Goal: Task Accomplishment & Management: Use online tool/utility

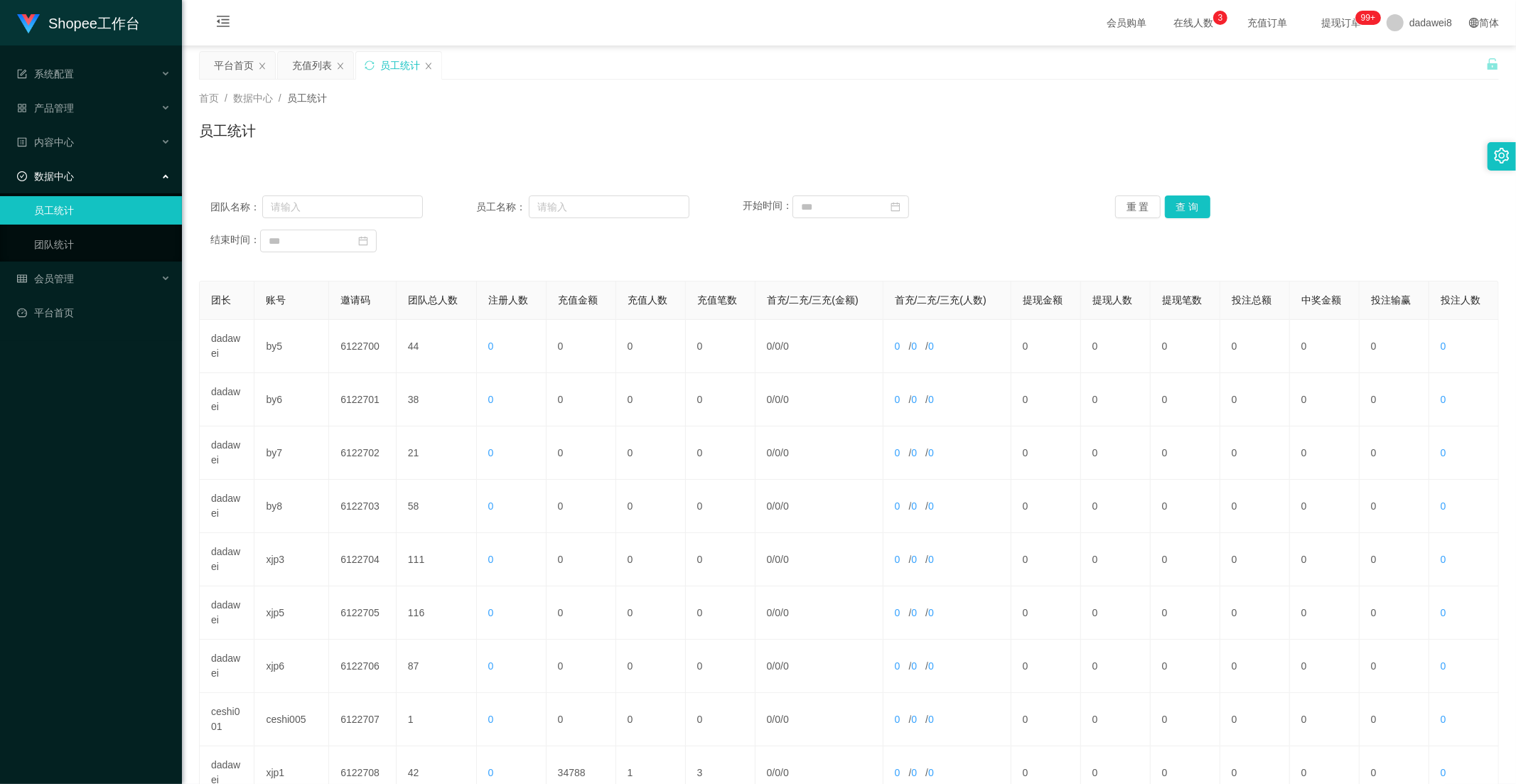
drag, startPoint x: 246, startPoint y: 59, endPoint x: 271, endPoint y: 93, distance: 42.2
click at [243, 59] on div "平台首页" at bounding box center [234, 65] width 40 height 27
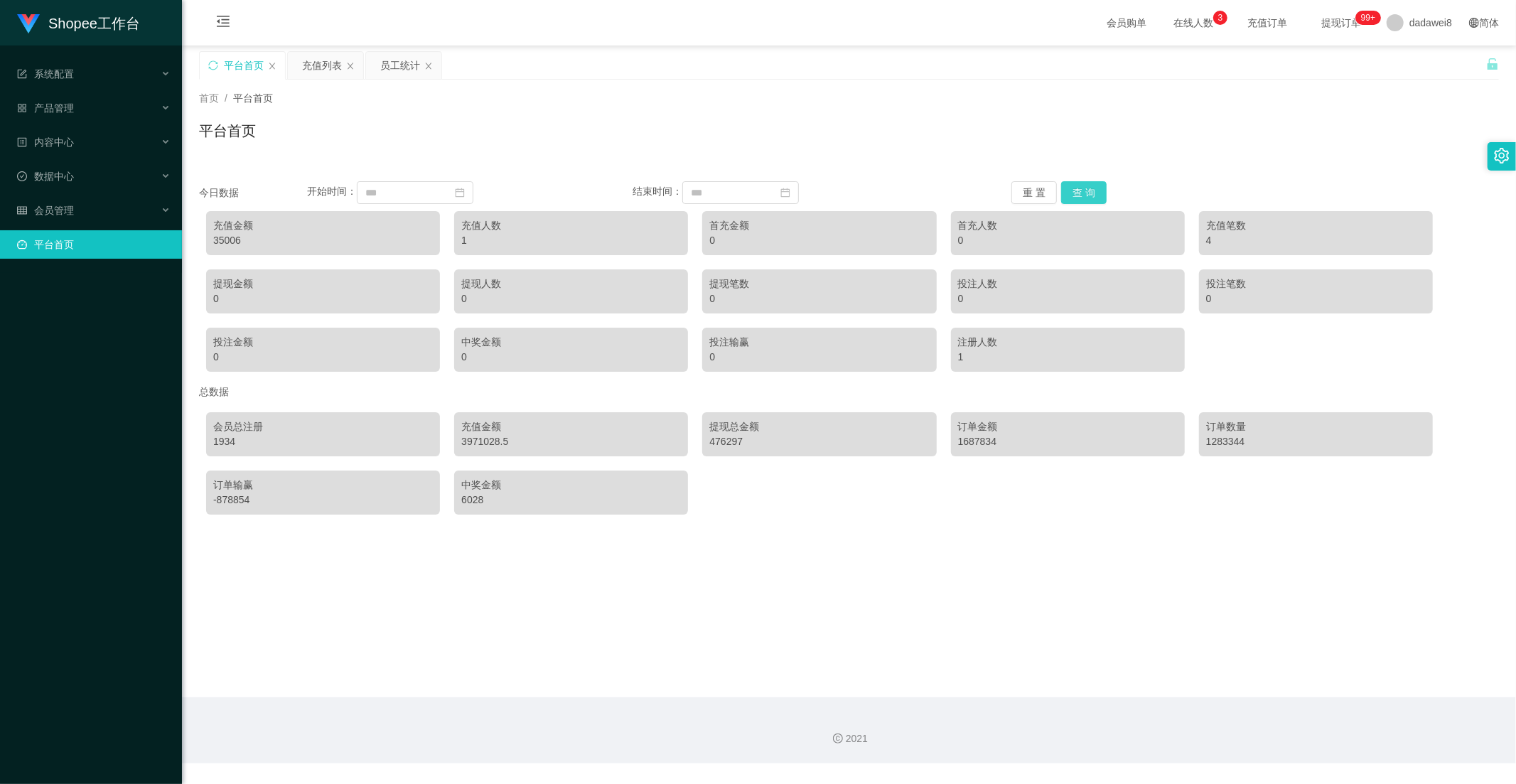
click at [1076, 199] on button "查 询" at bounding box center [1083, 193] width 45 height 23
click at [339, 63] on div "充值列表" at bounding box center [321, 65] width 40 height 27
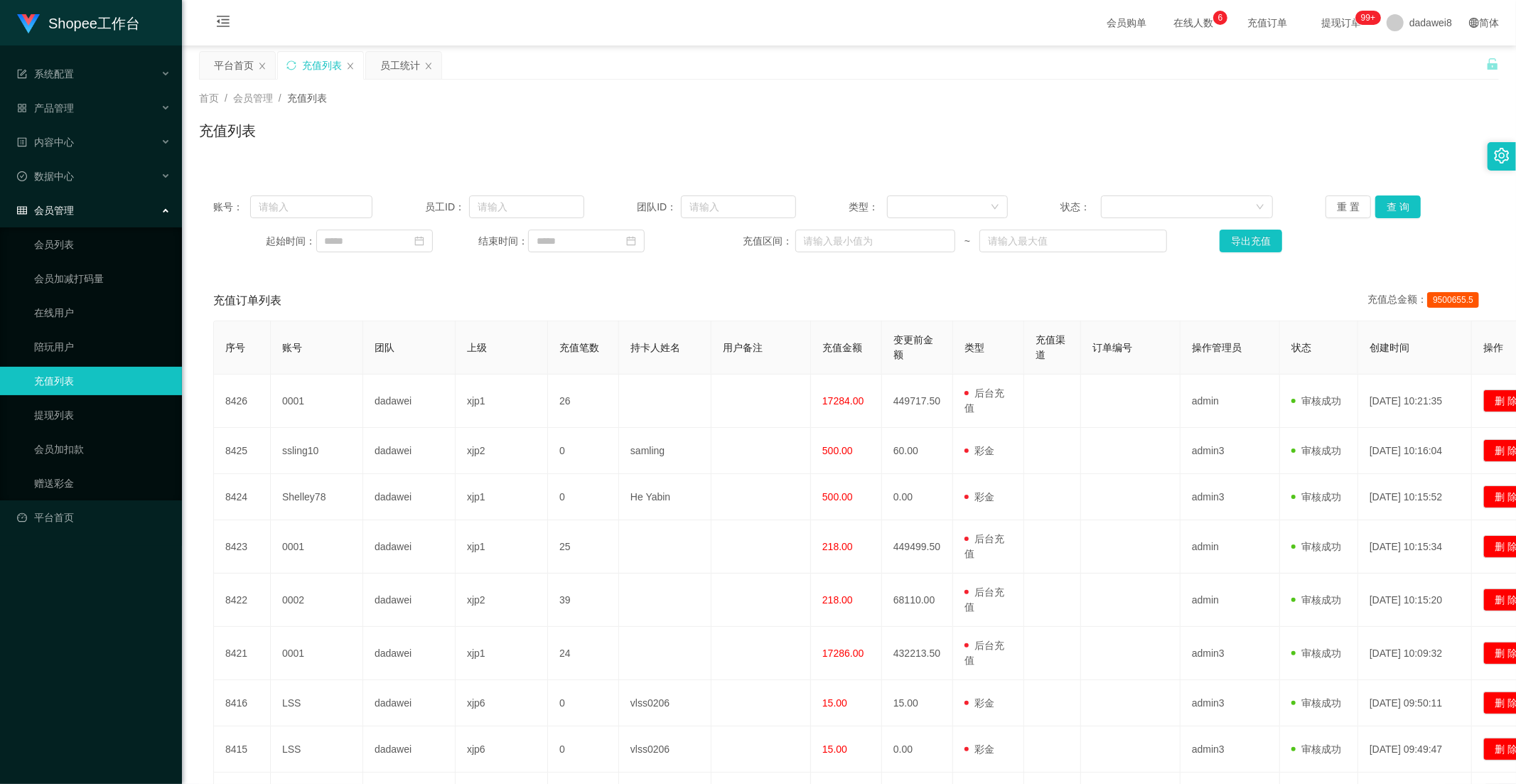
click at [1386, 219] on div "账号： 员工ID： 团队ID： 类型： 状态： 重 置 查 询 起始时间： 结束时间： 充值区间： ~ 导出充值" at bounding box center [849, 224] width 1300 height 85
click at [1391, 206] on button "查 询" at bounding box center [1397, 207] width 45 height 23
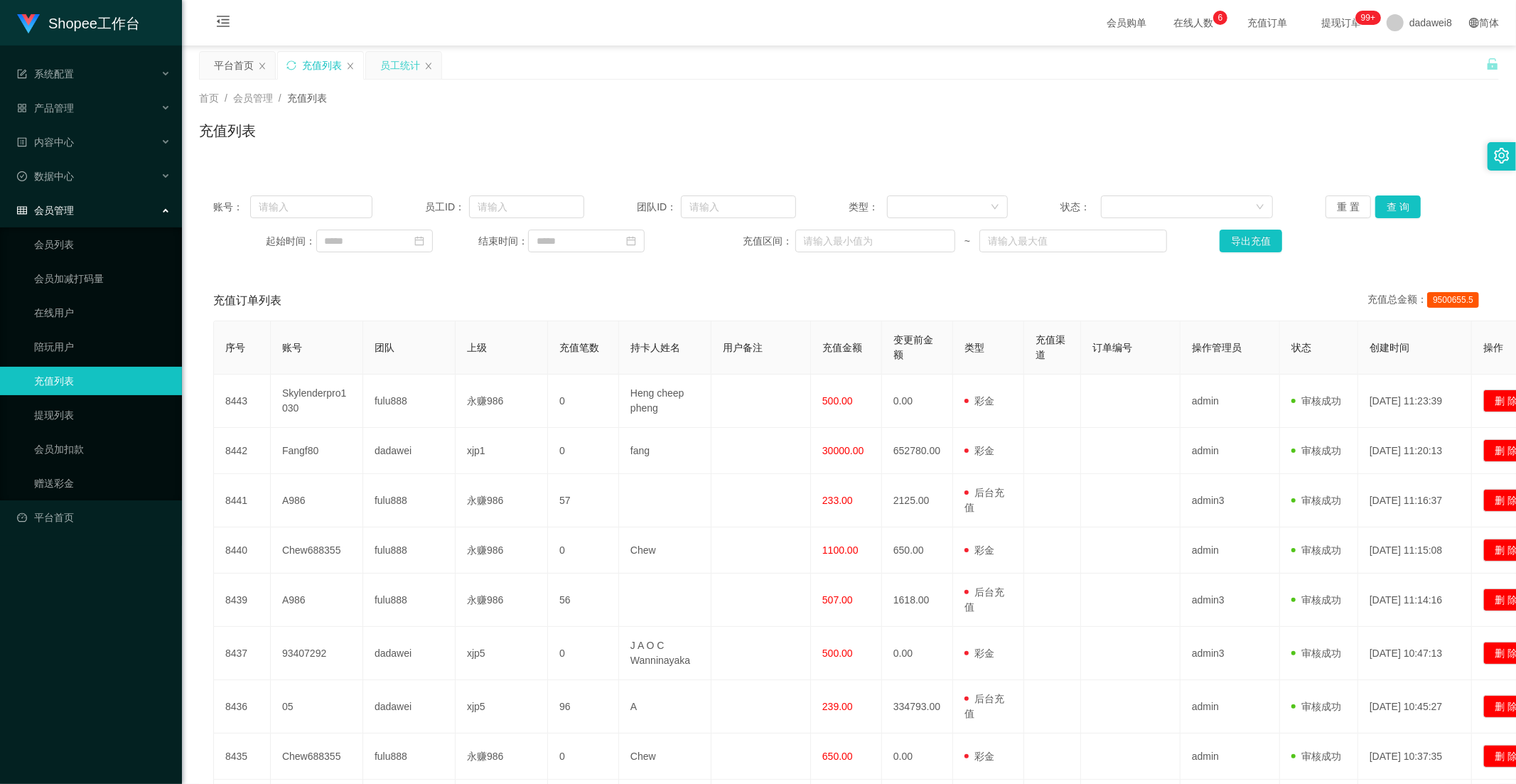
click at [403, 73] on div "员工统计" at bounding box center [400, 65] width 40 height 27
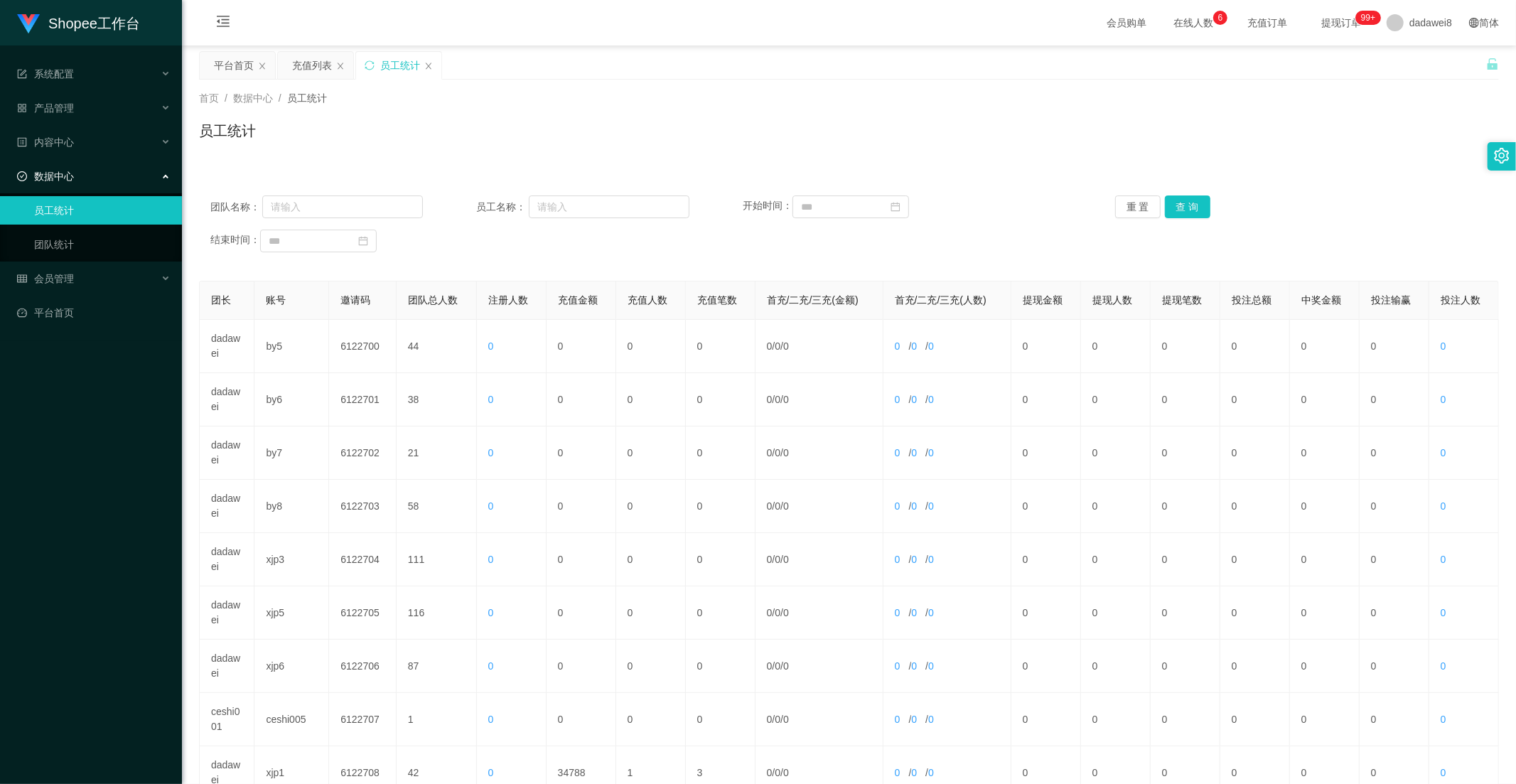
scroll to position [199, 0]
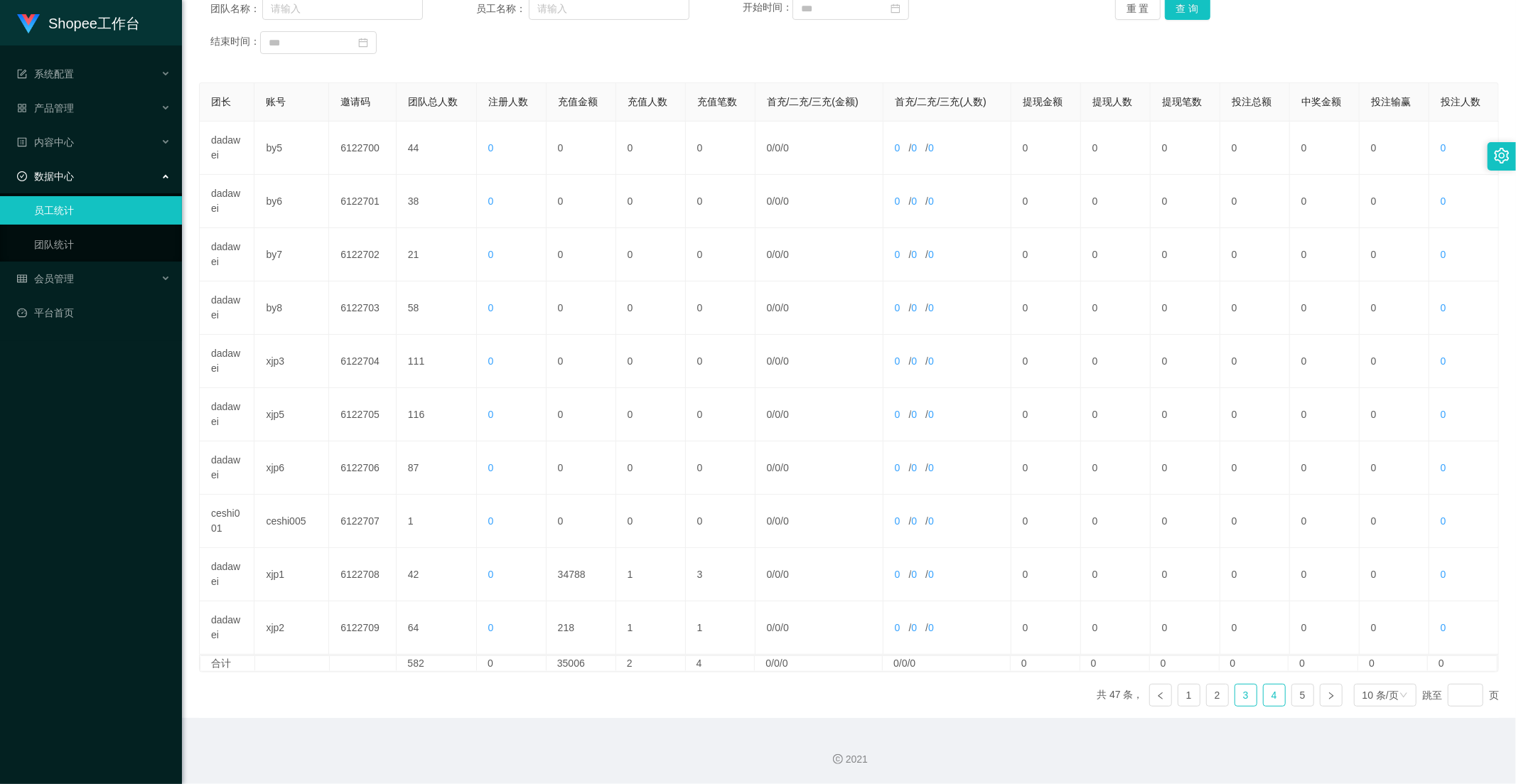
click at [1274, 701] on link "4" at bounding box center [1274, 696] width 21 height 21
click at [1247, 690] on link "3" at bounding box center [1246, 696] width 21 height 21
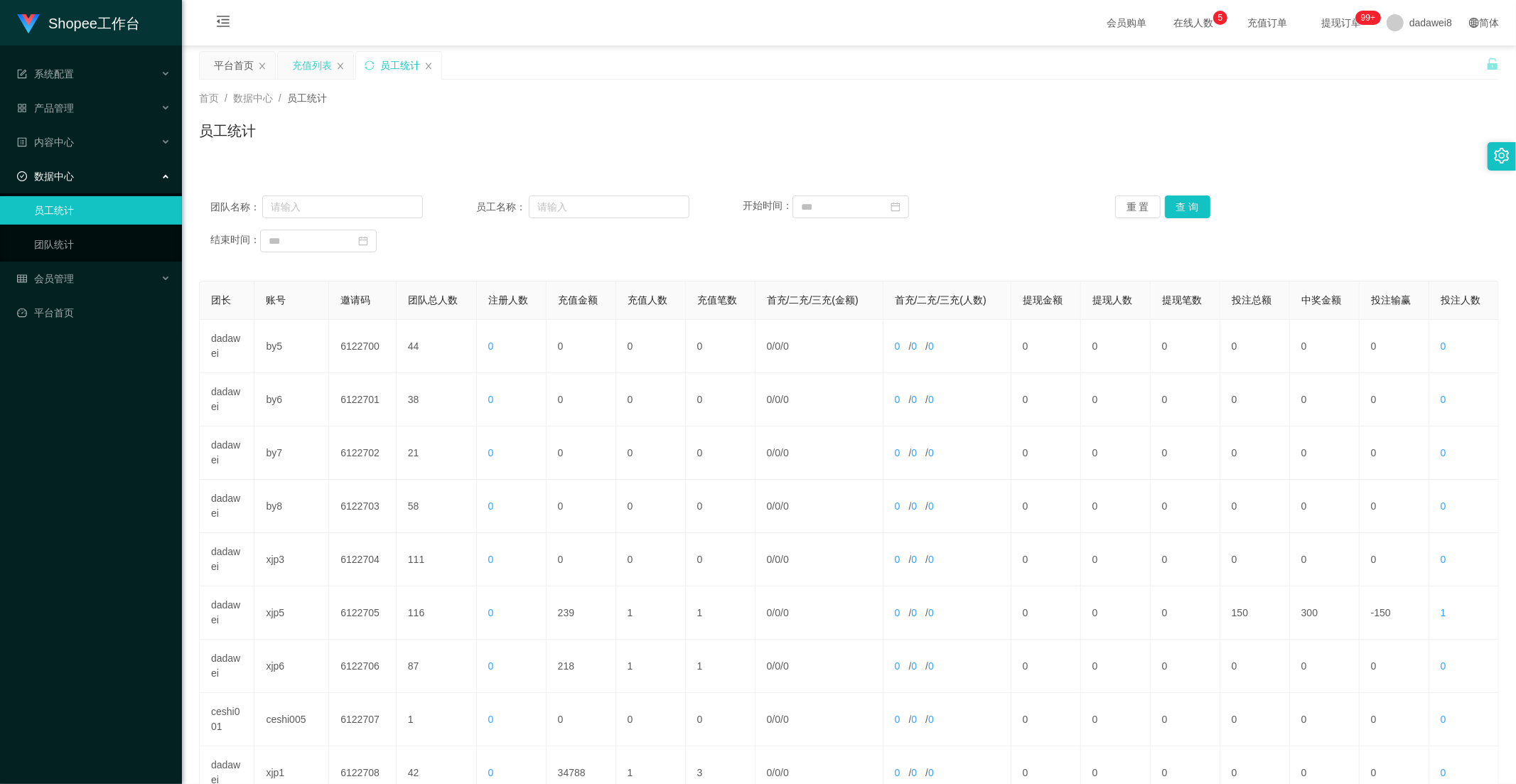
click at [290, 58] on div "充值列表" at bounding box center [315, 65] width 75 height 27
click at [321, 68] on div "充值列表" at bounding box center [312, 65] width 40 height 27
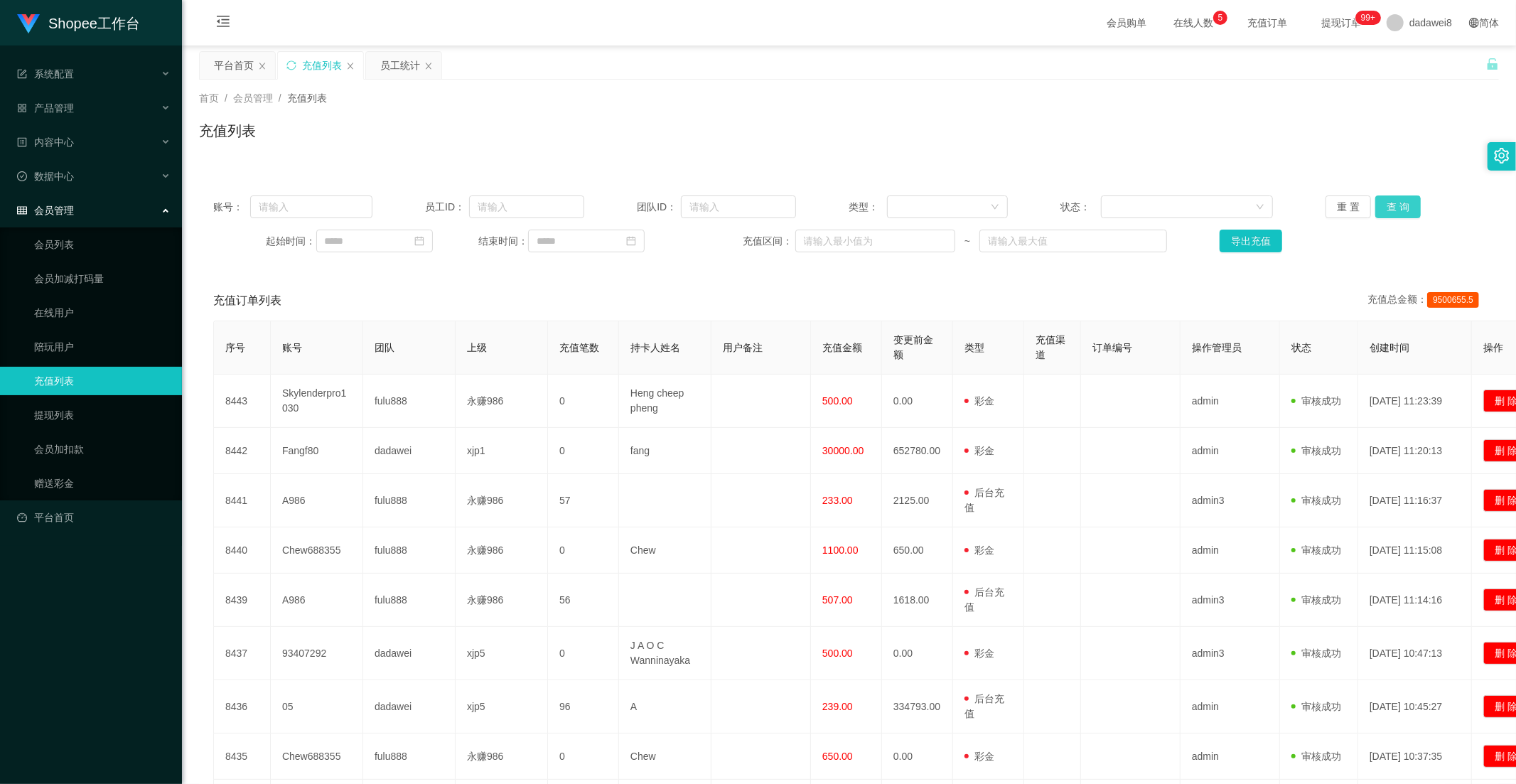
click at [1391, 211] on button "查 询" at bounding box center [1397, 207] width 45 height 23
